Goal: Information Seeking & Learning: Learn about a topic

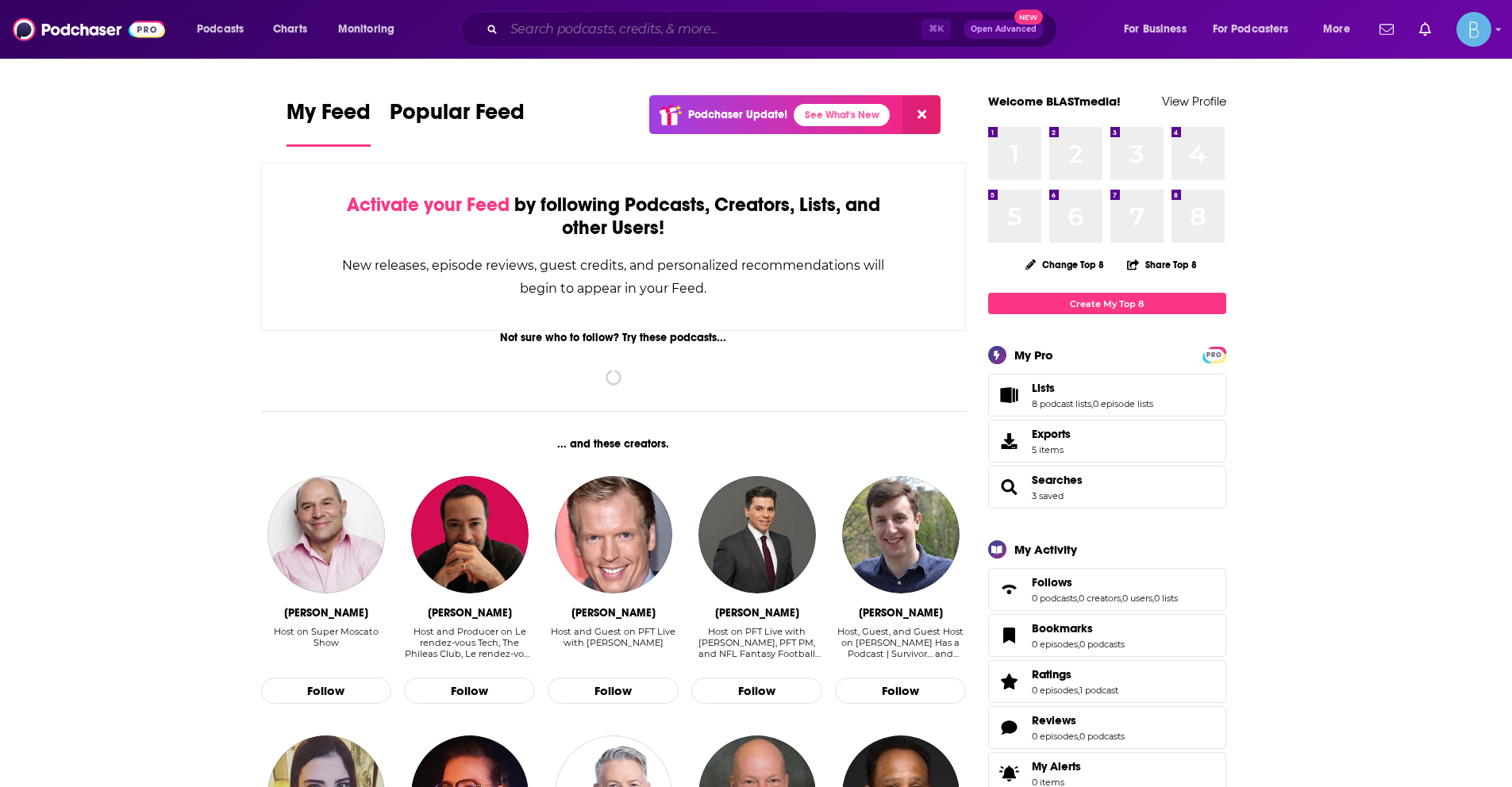
click at [555, 28] on input "Search podcasts, credits, & more..." at bounding box center [712, 29] width 417 height 25
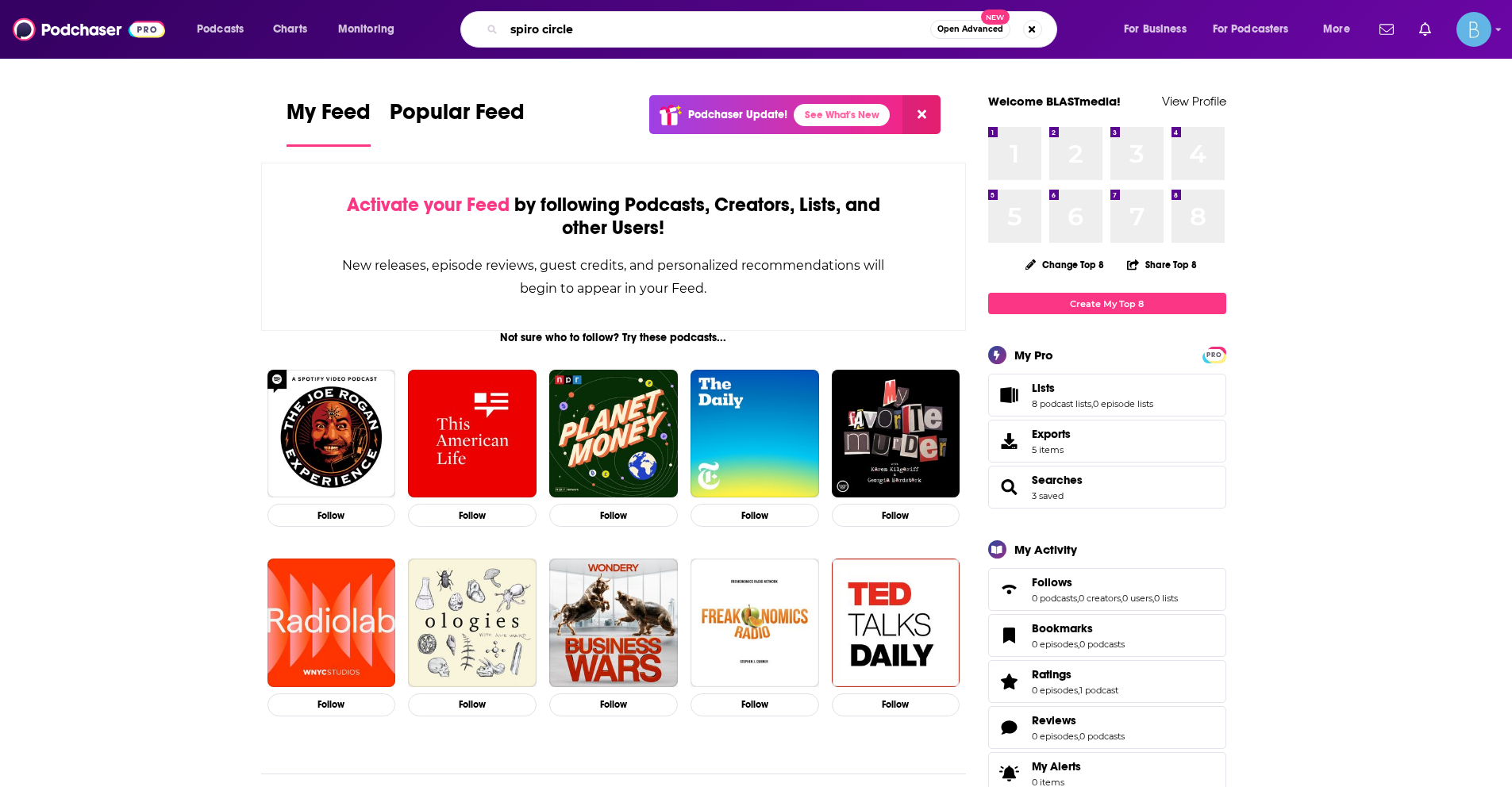
type input "spiro circle"
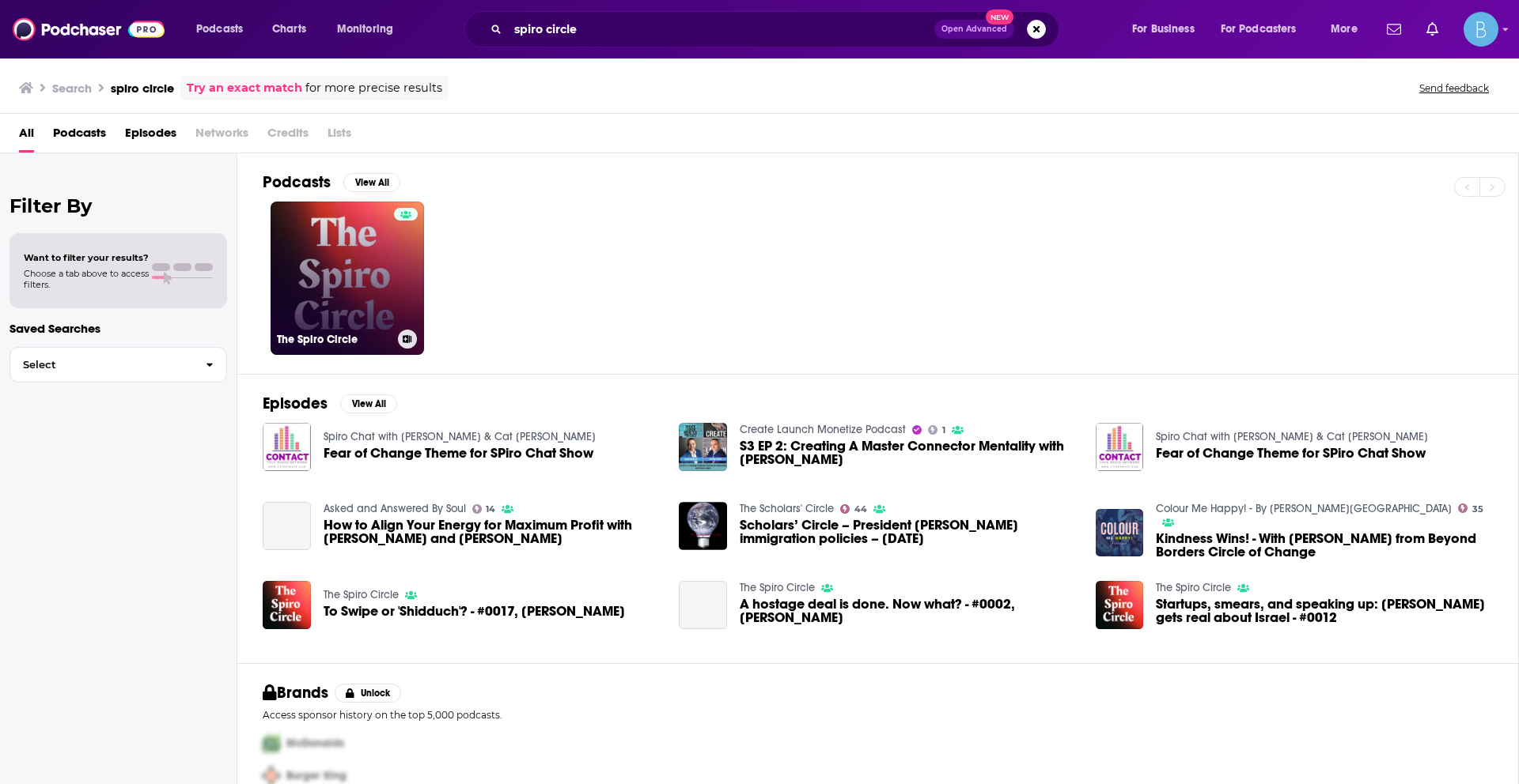
click at [370, 265] on link "The Spiro Circle" at bounding box center [347, 278] width 153 height 153
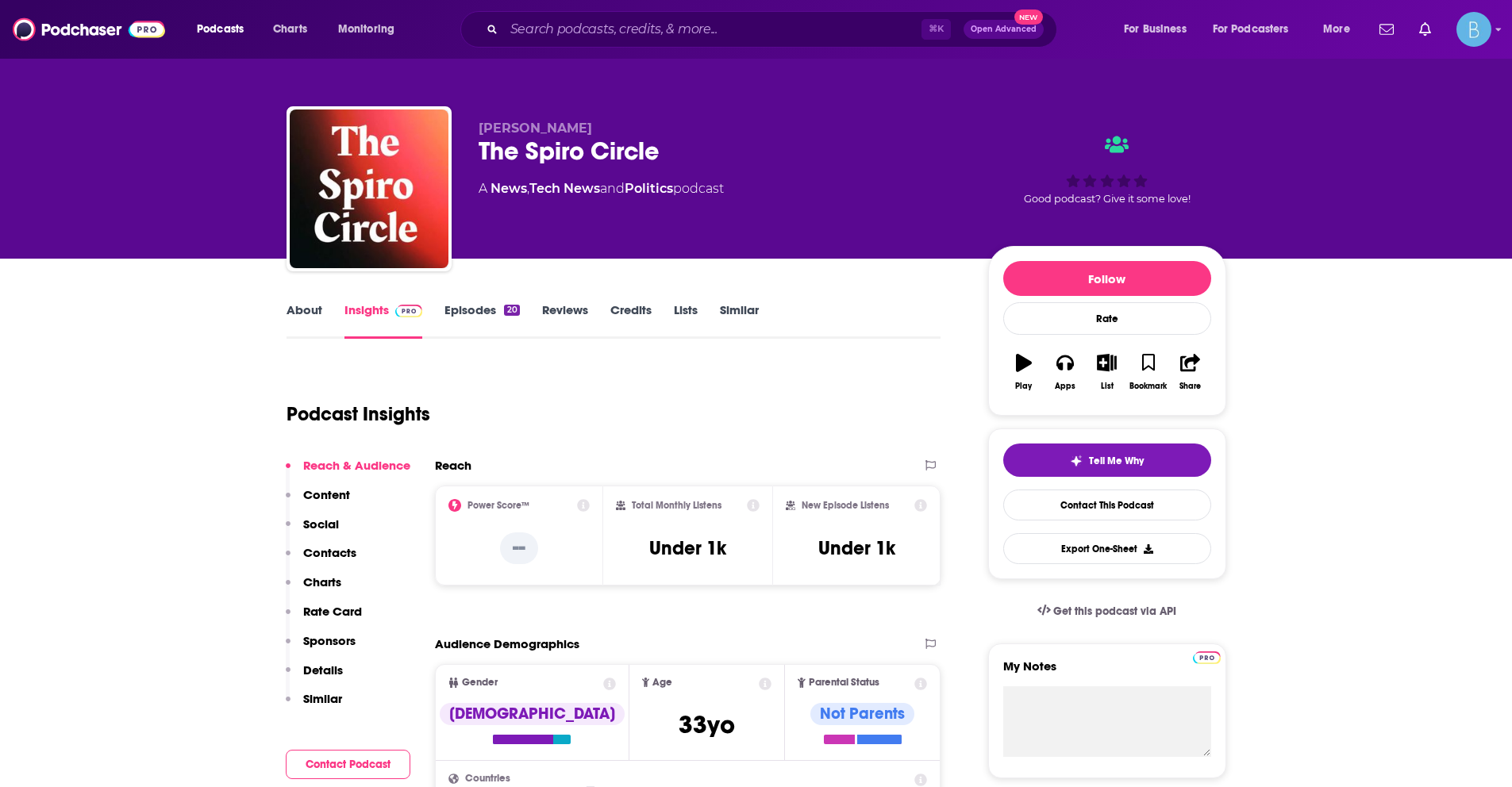
click at [438, 318] on div "Insights" at bounding box center [394, 320] width 101 height 36
click at [462, 300] on div "About Insights Episodes 20 Reviews Credits Lists Similar" at bounding box center [613, 320] width 655 height 39
click at [465, 314] on link "Episodes 20" at bounding box center [482, 320] width 74 height 36
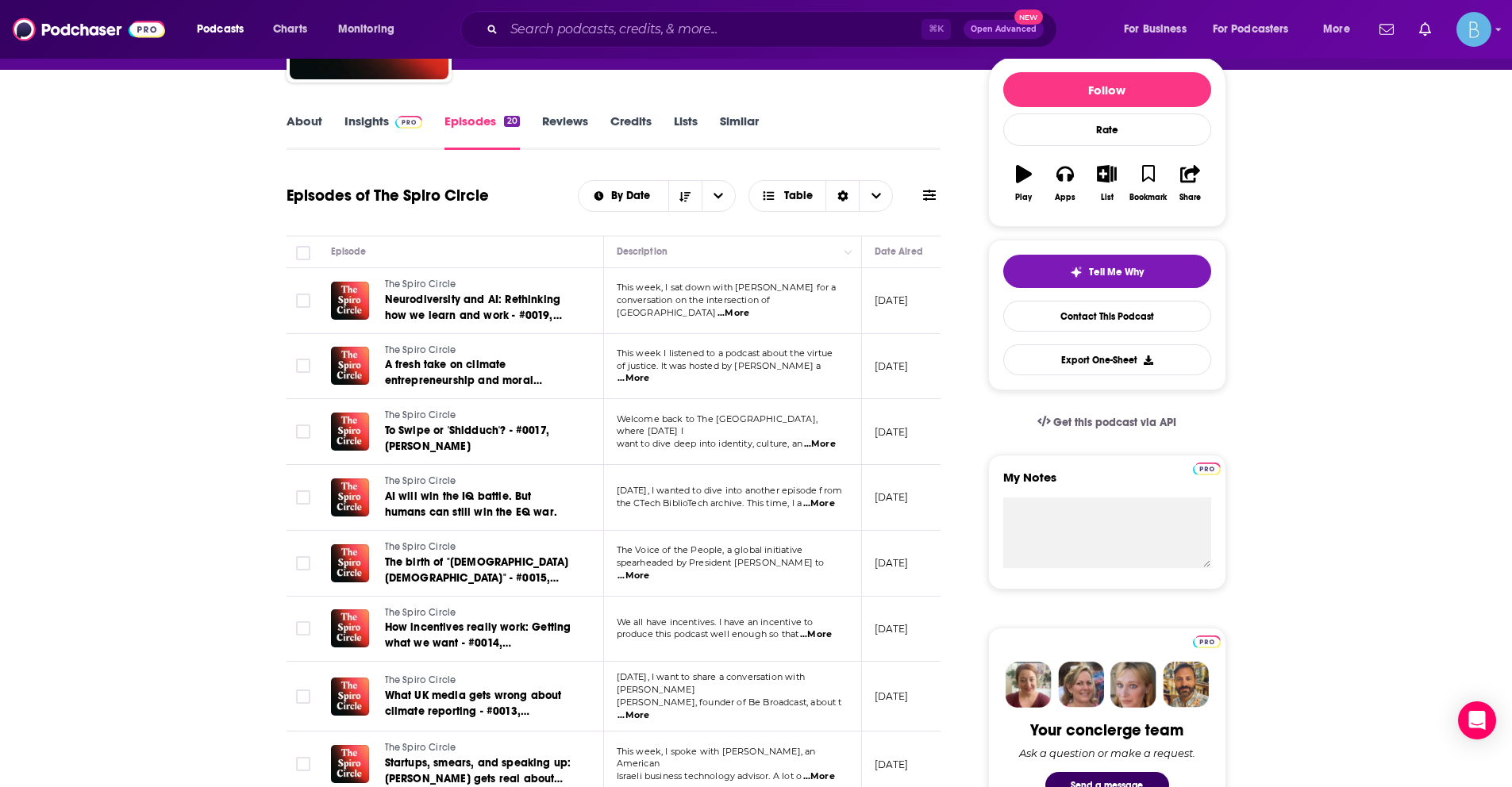
scroll to position [186, 0]
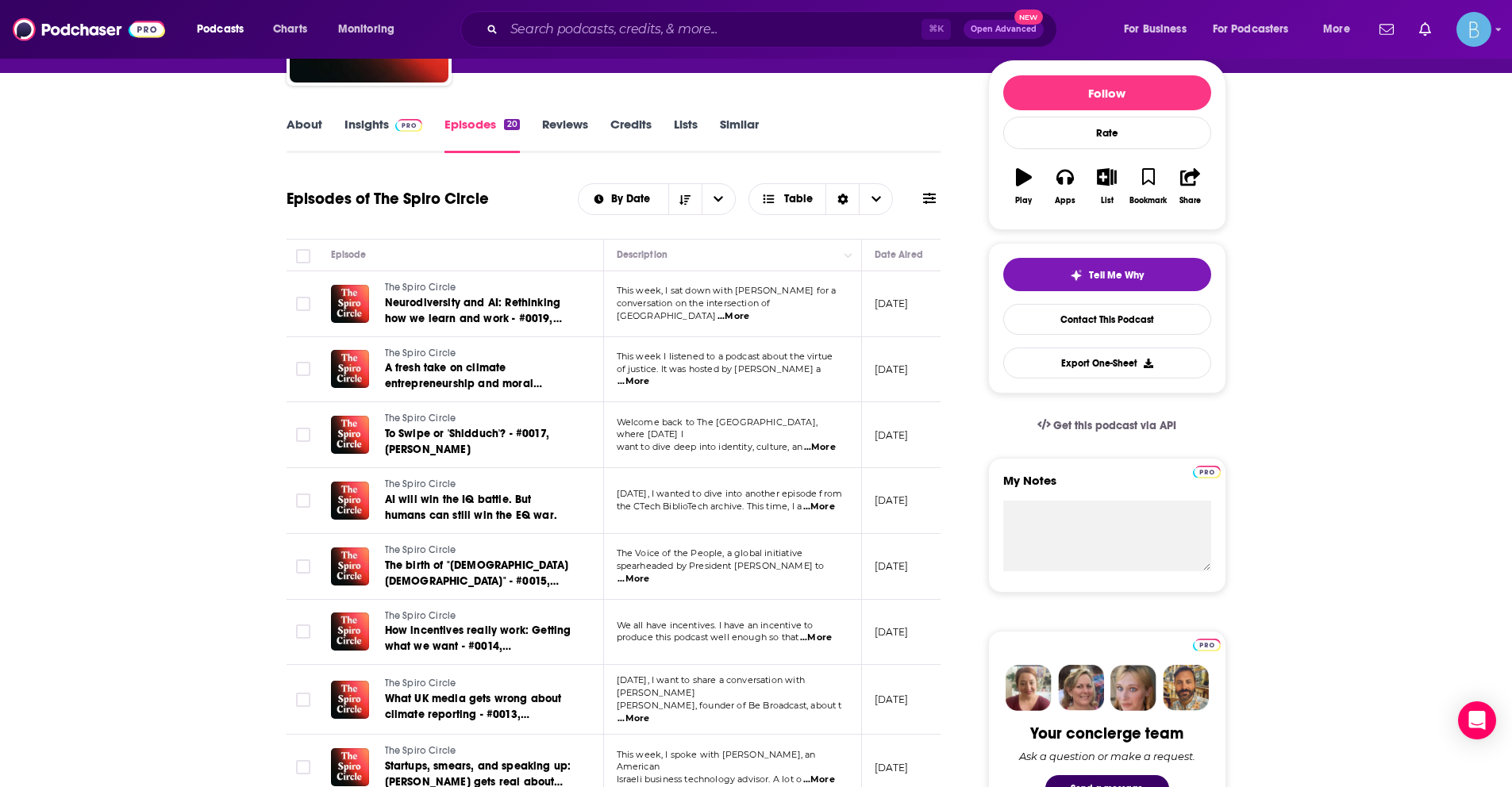
click at [309, 123] on link "About" at bounding box center [304, 134] width 35 height 36
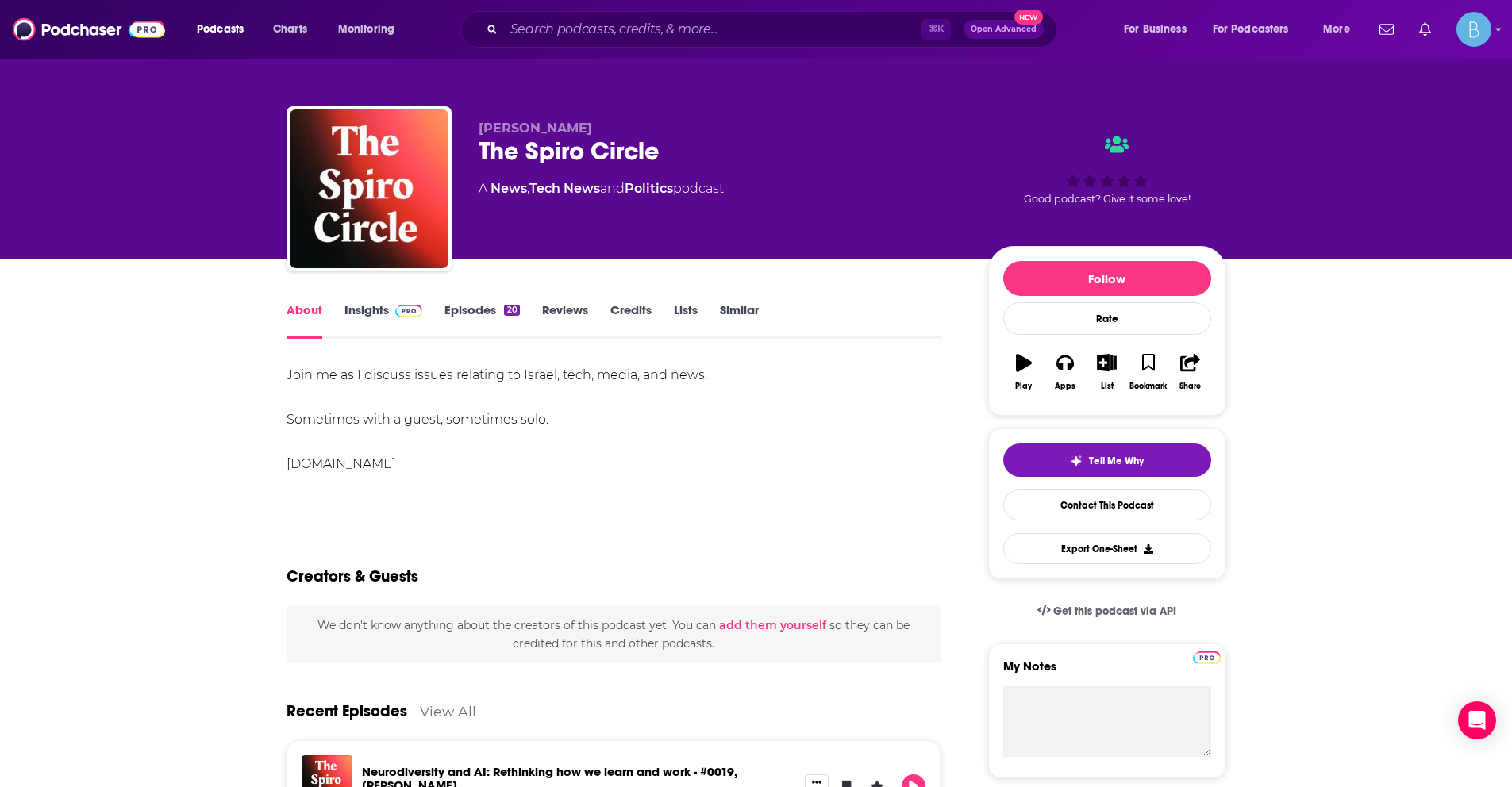
click at [336, 300] on div "About Insights Episodes 20 Reviews Credits Lists Similar" at bounding box center [613, 320] width 655 height 39
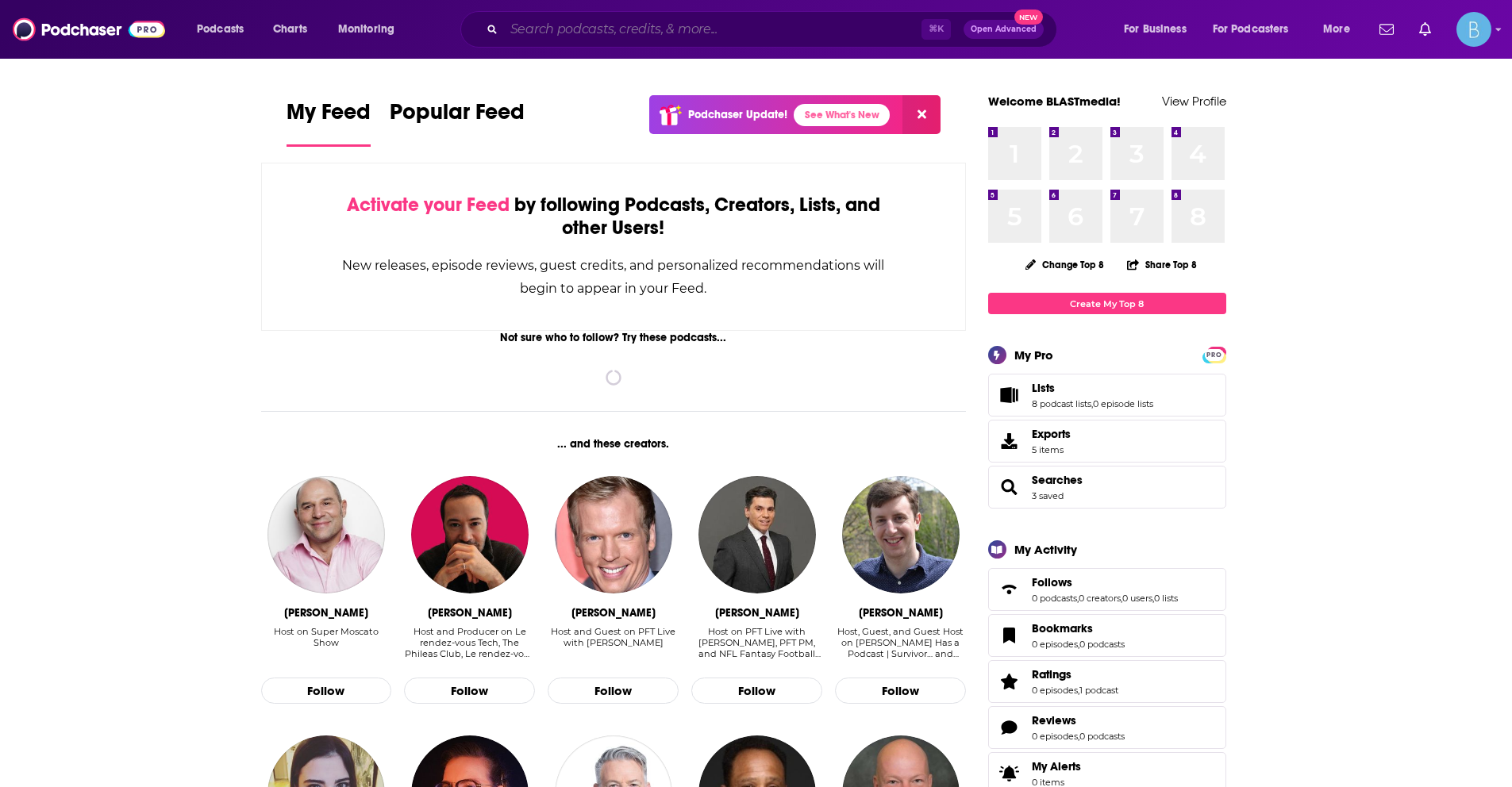
click at [537, 34] on input "Search podcasts, credits, & more..." at bounding box center [712, 29] width 417 height 25
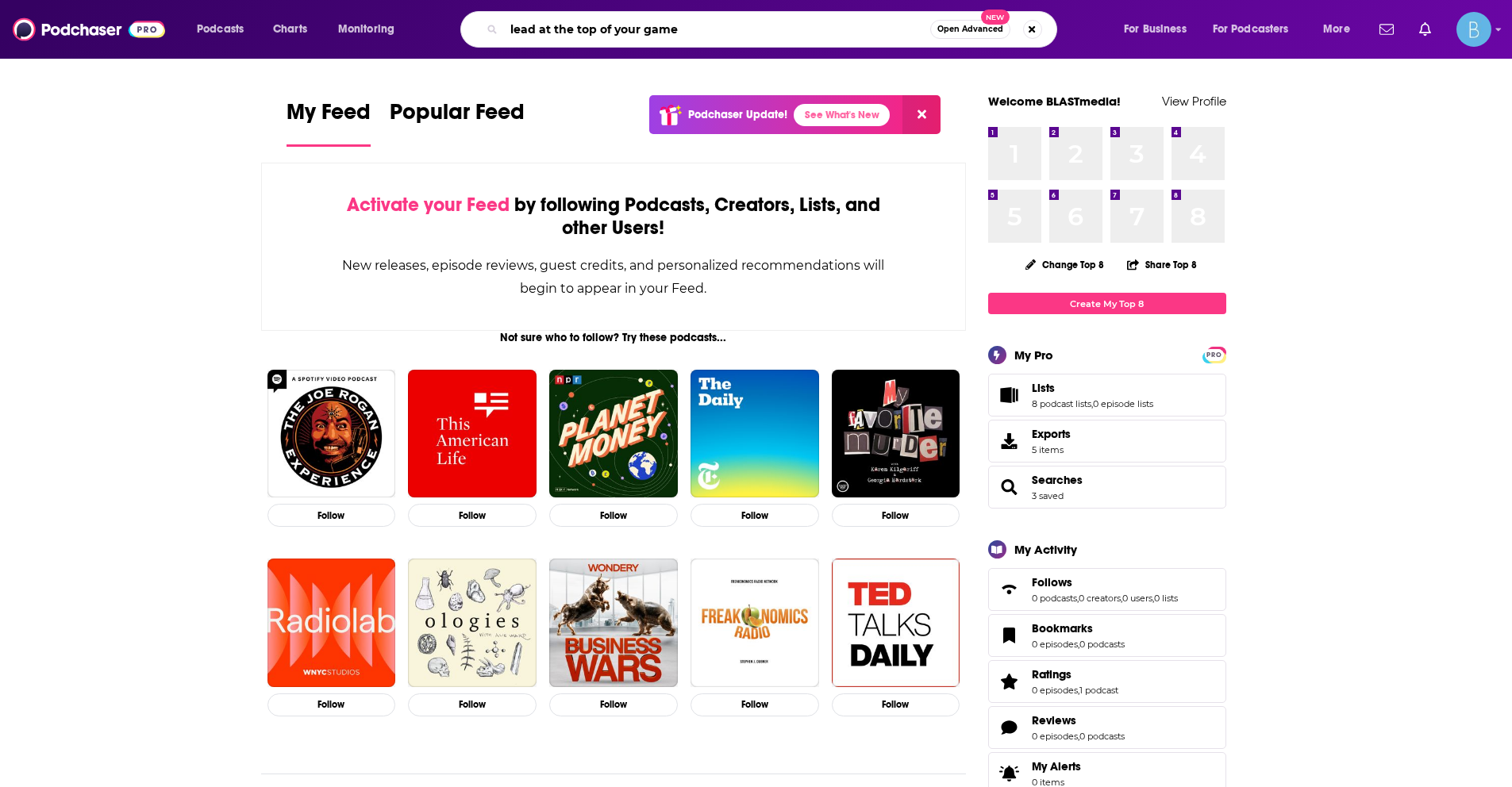
type input "lead at the top of your game"
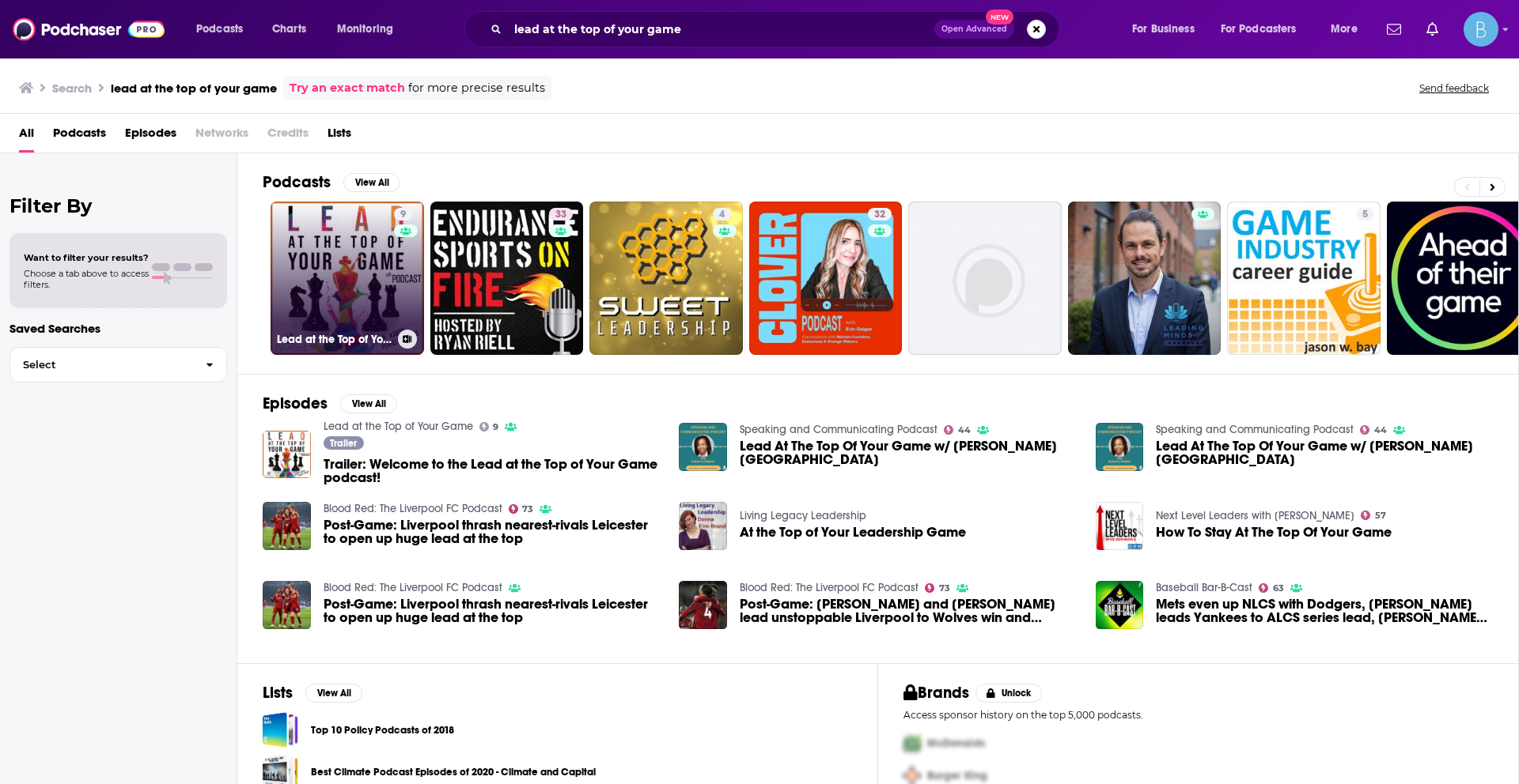
click at [353, 281] on link "9 Lead at the Top of Your Game" at bounding box center [347, 278] width 153 height 153
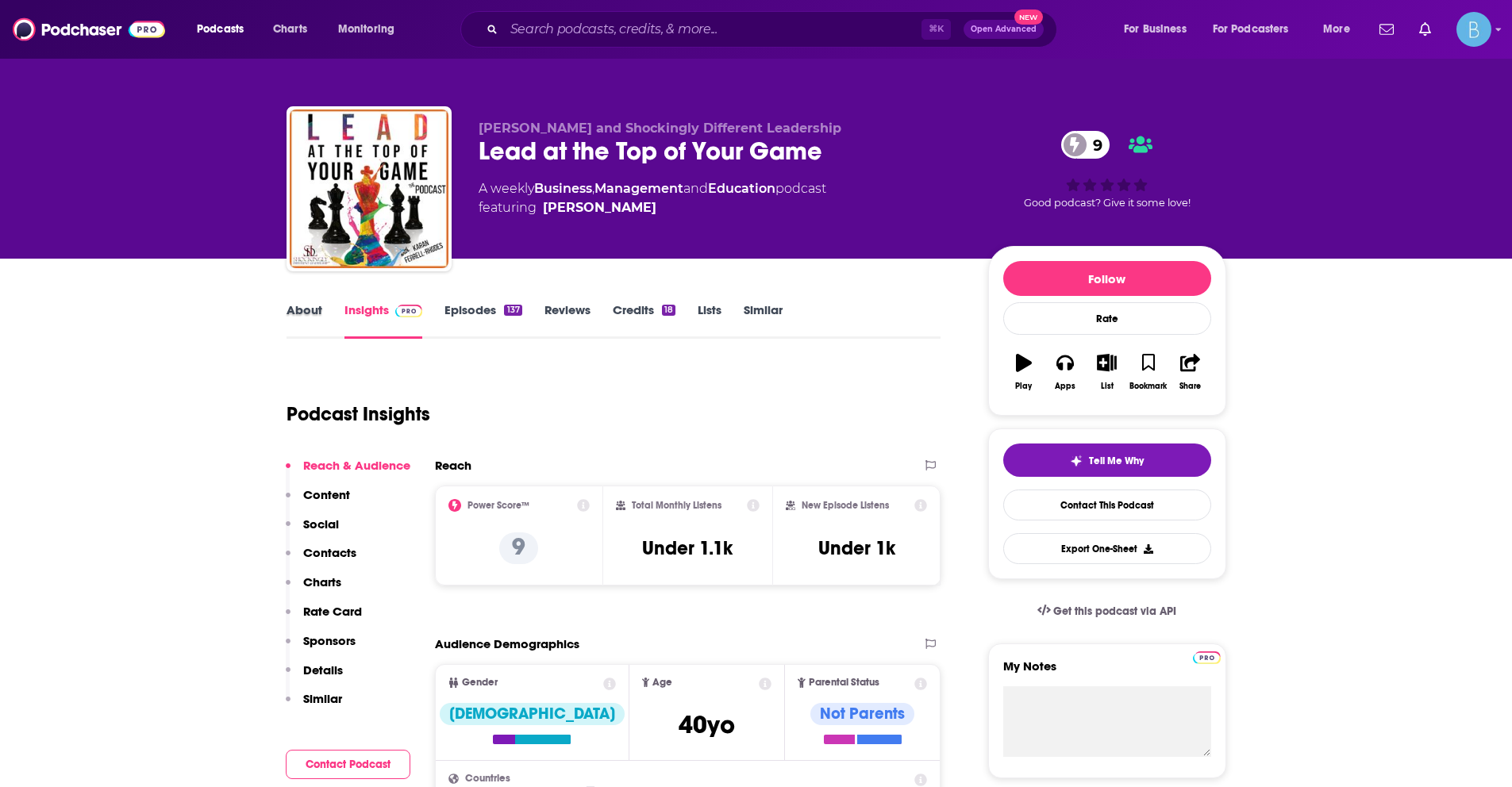
click at [324, 310] on div "About" at bounding box center [315, 320] width 58 height 36
click at [321, 317] on div "About" at bounding box center [315, 320] width 58 height 36
click at [311, 316] on link "About" at bounding box center [304, 320] width 35 height 36
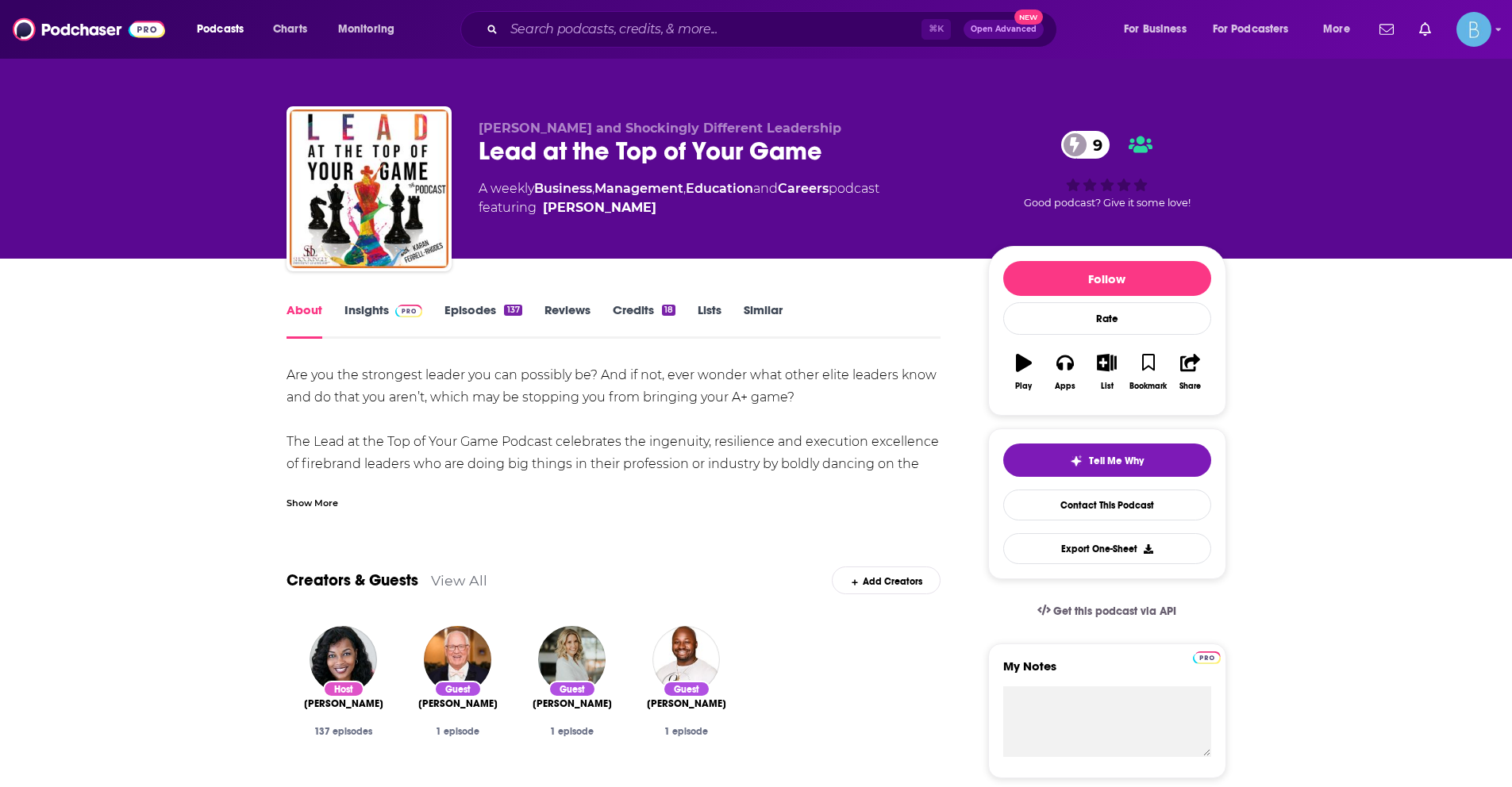
click at [371, 311] on link "Insights" at bounding box center [383, 320] width 78 height 36
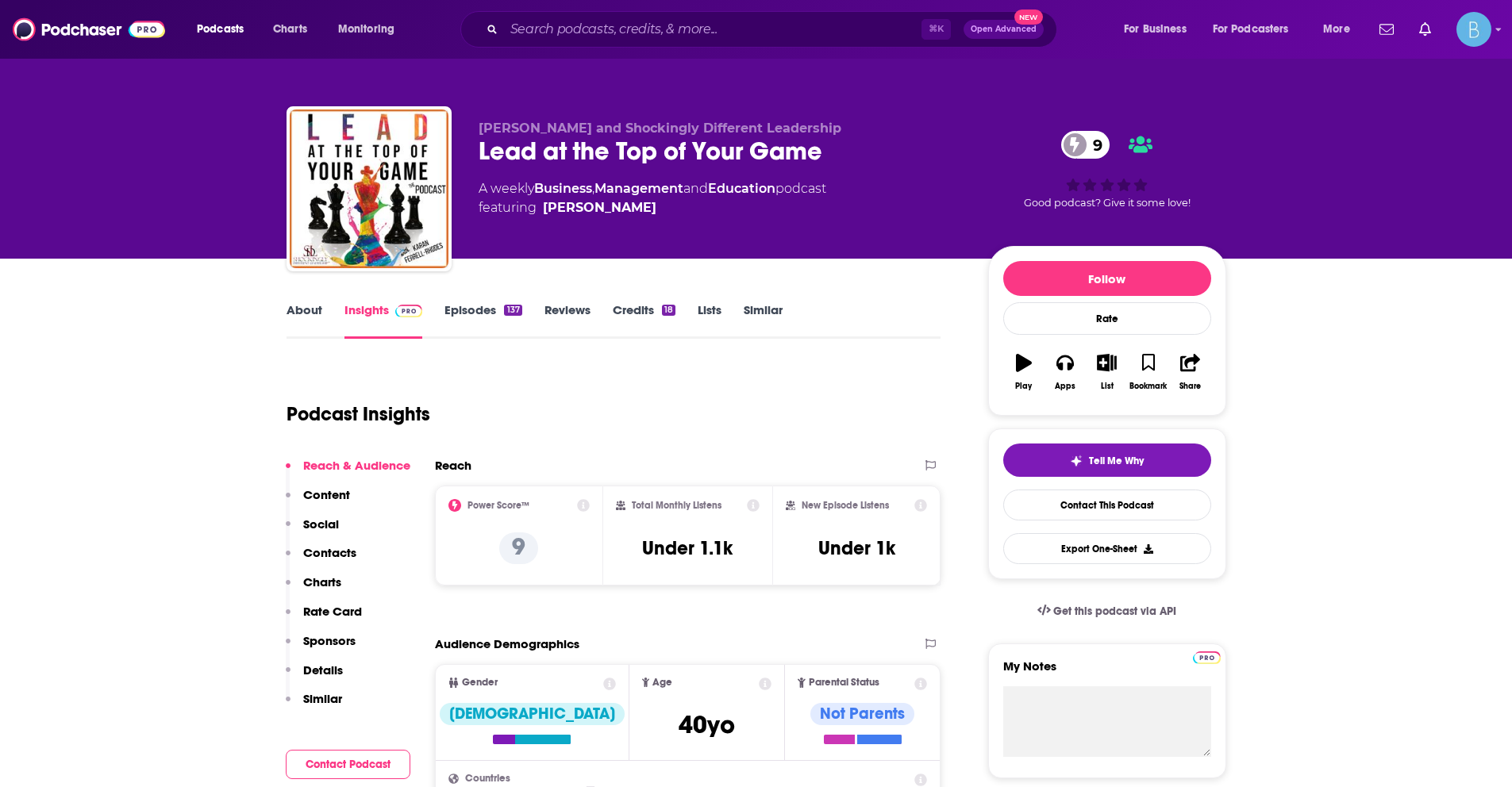
click at [488, 314] on link "Episodes 137" at bounding box center [483, 320] width 77 height 36
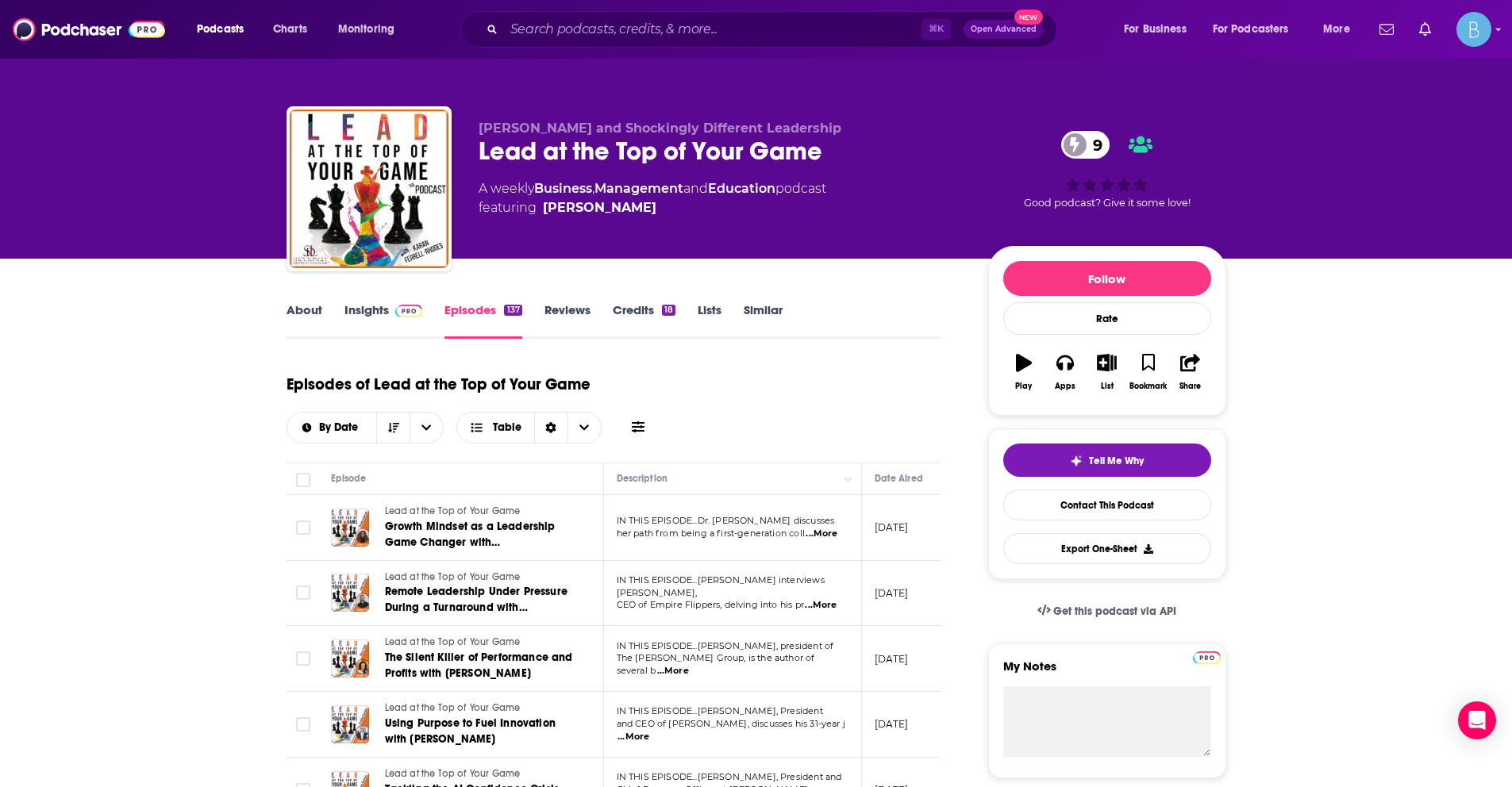
click at [809, 532] on span "...More" at bounding box center [821, 534] width 31 height 13
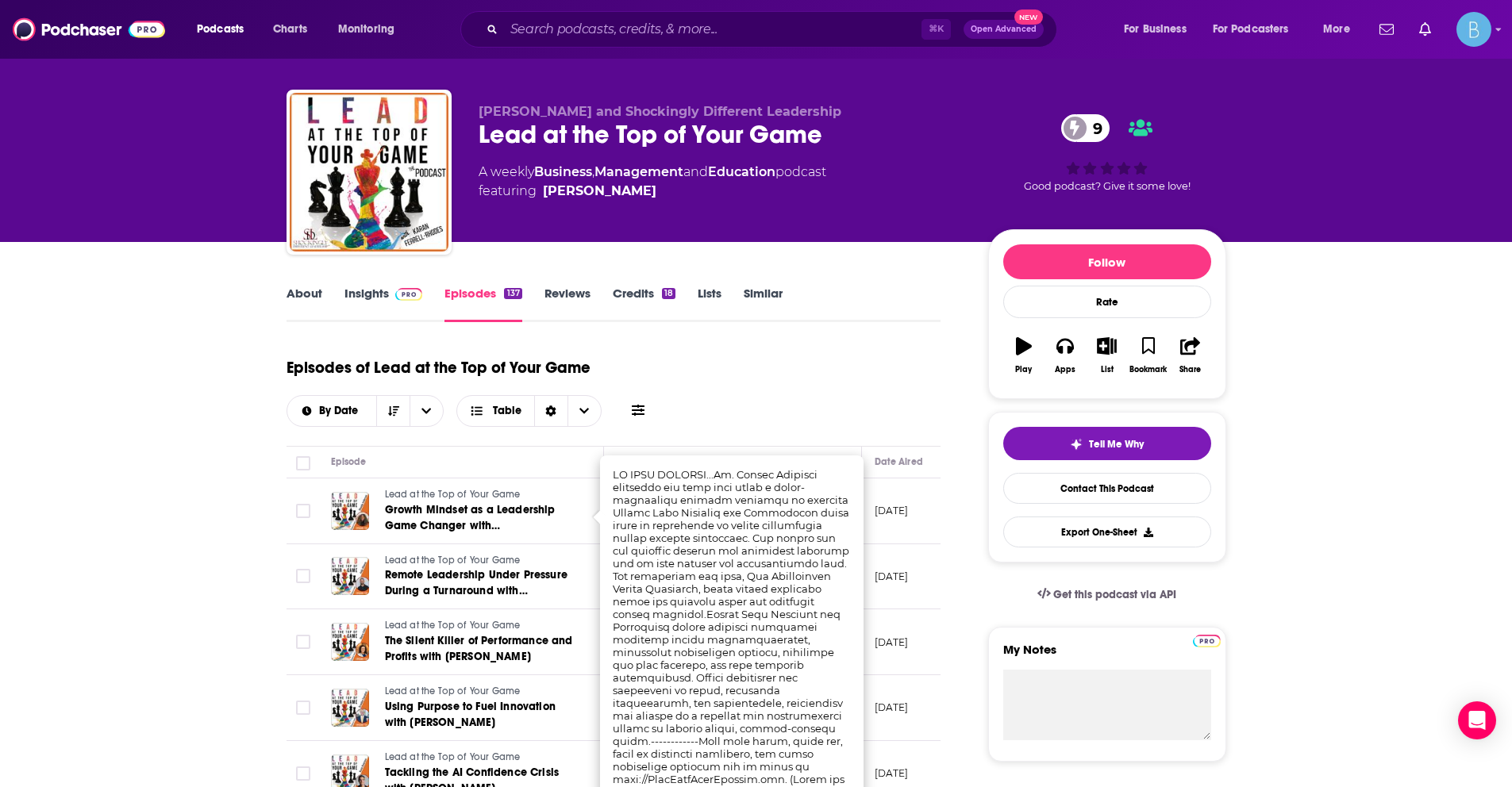
scroll to position [18, 0]
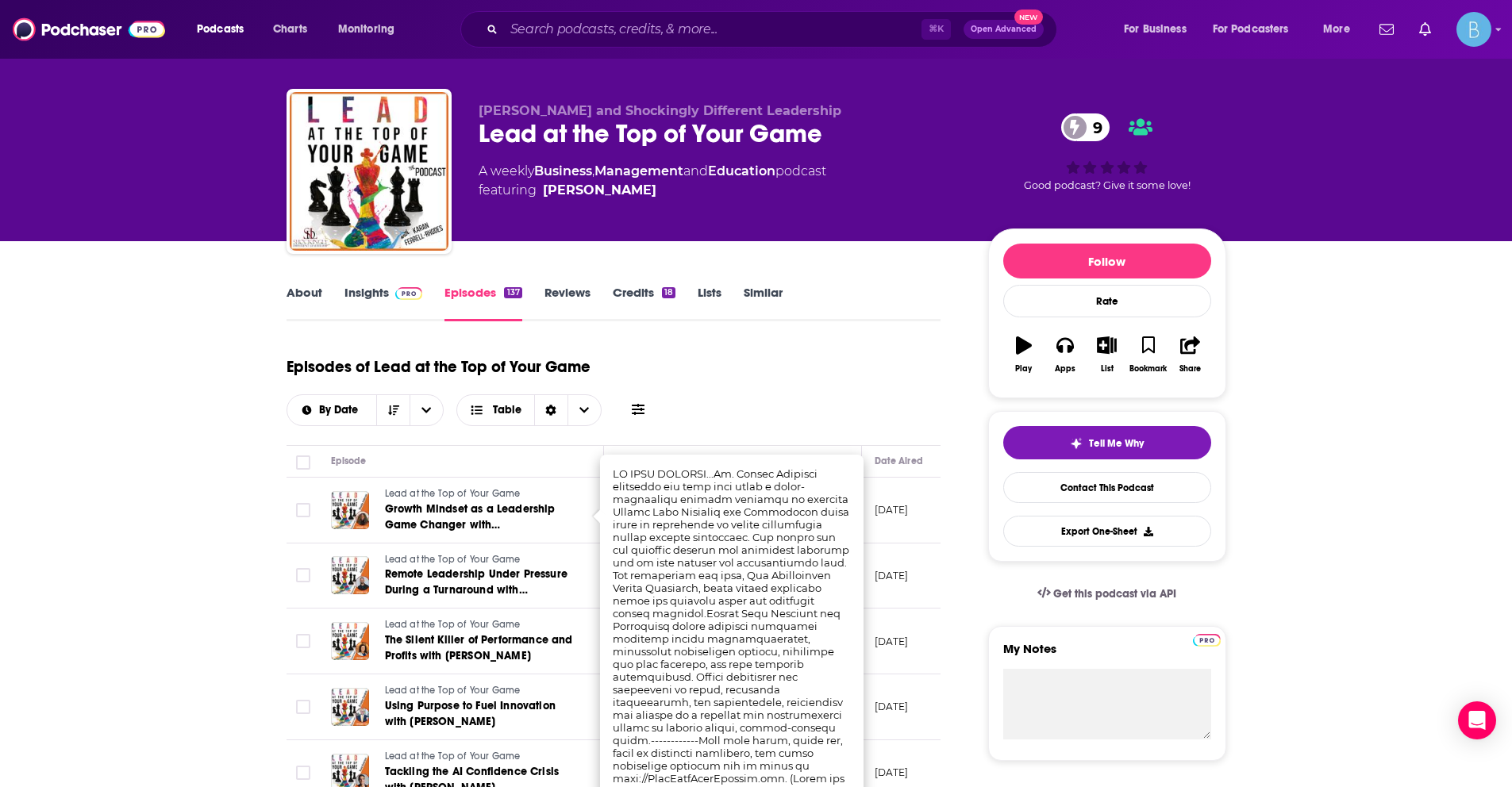
click at [812, 412] on div "Episodes of Lead at the Top of Your Game By Date Table" at bounding box center [613, 386] width 655 height 79
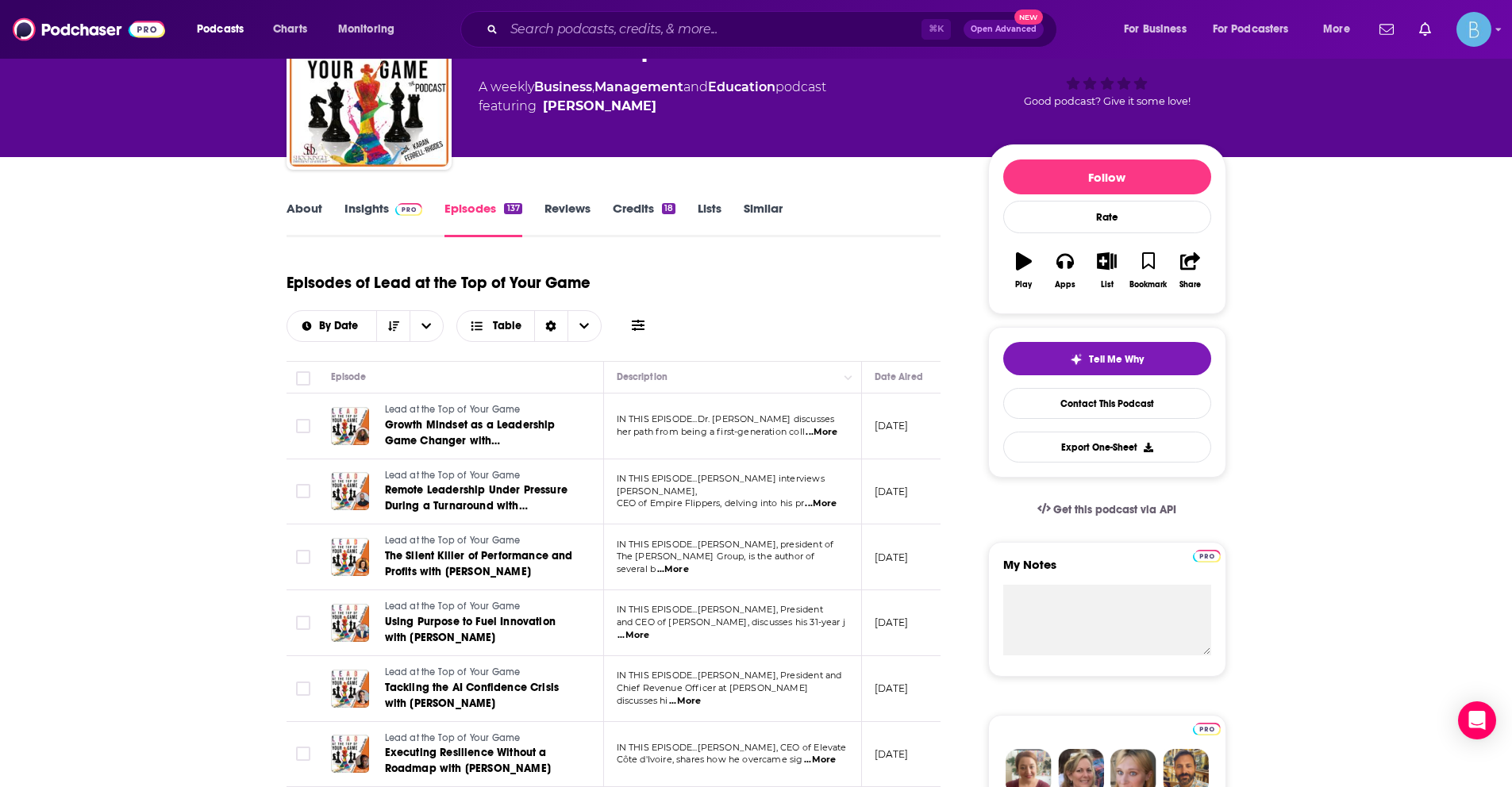
scroll to position [141, 0]
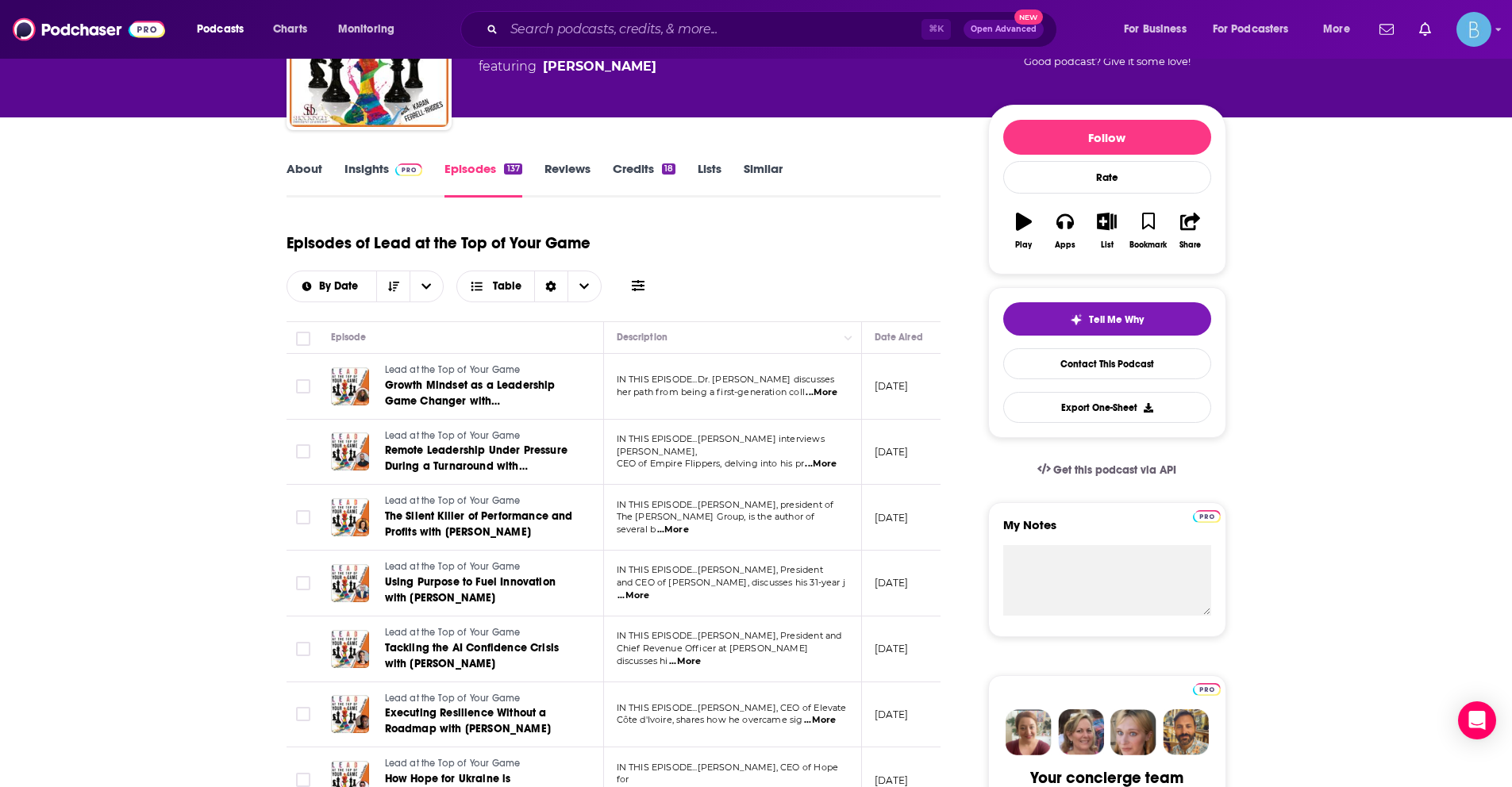
click at [818, 450] on span "IN THIS EPISODE...[PERSON_NAME] interviews [PERSON_NAME]," at bounding box center [720, 445] width 208 height 24
click at [818, 458] on span "...More" at bounding box center [820, 464] width 31 height 13
click at [785, 276] on div "Episodes of Lead at the Top of Your Game By Date Table" at bounding box center [613, 263] width 655 height 79
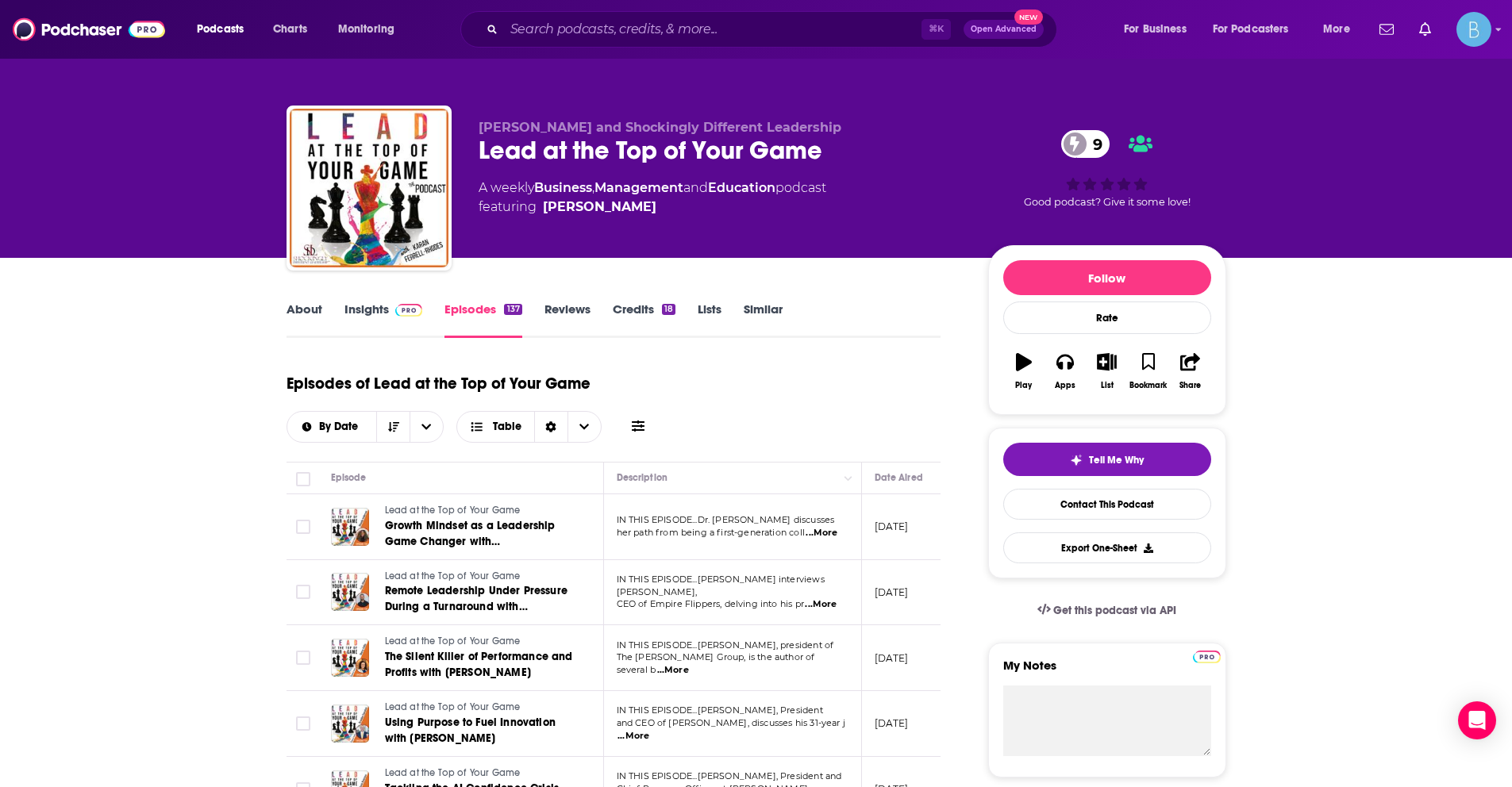
scroll to position [0, 0]
